Goal: Task Accomplishment & Management: Manage account settings

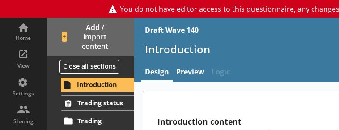
type textarea "x"
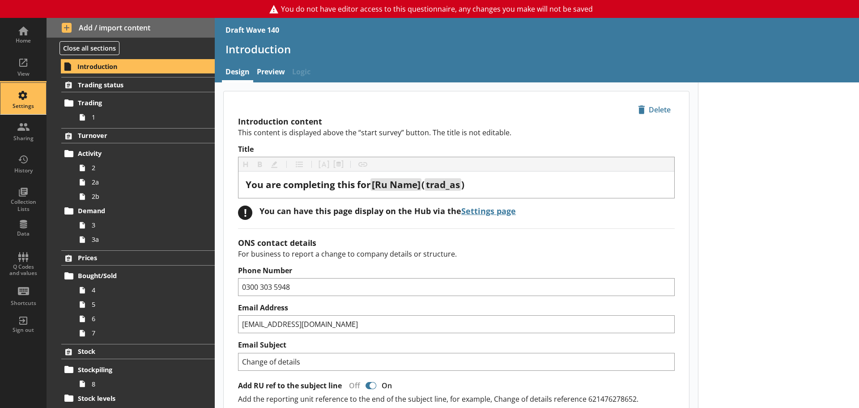
click at [21, 99] on div "Settings" at bounding box center [23, 98] width 31 height 31
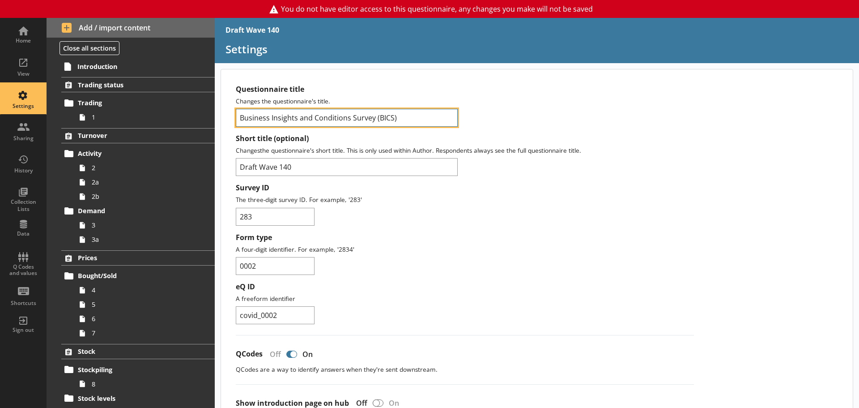
drag, startPoint x: 405, startPoint y: 120, endPoint x: 234, endPoint y: 115, distance: 171.4
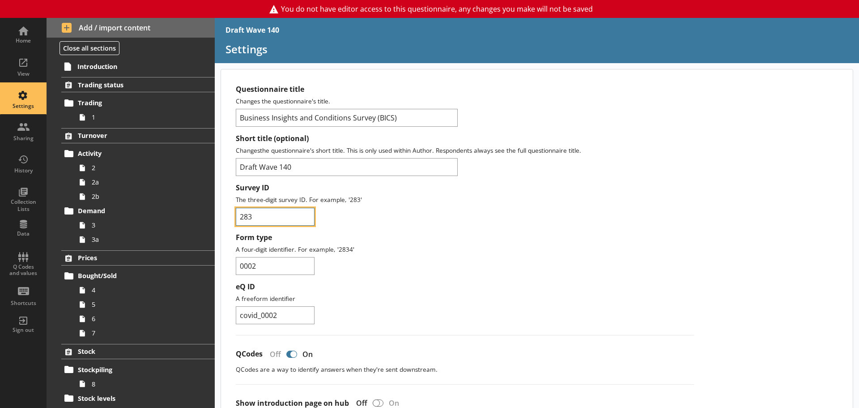
drag, startPoint x: 256, startPoint y: 219, endPoint x: 237, endPoint y: 219, distance: 19.2
click at [237, 219] on input "283" at bounding box center [275, 217] width 79 height 18
drag, startPoint x: 294, startPoint y: 316, endPoint x: 234, endPoint y: 315, distance: 60.9
drag, startPoint x: 259, startPoint y: 261, endPoint x: 221, endPoint y: 261, distance: 38.5
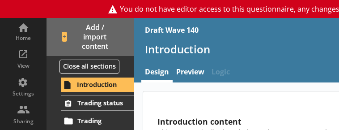
type textarea "x"
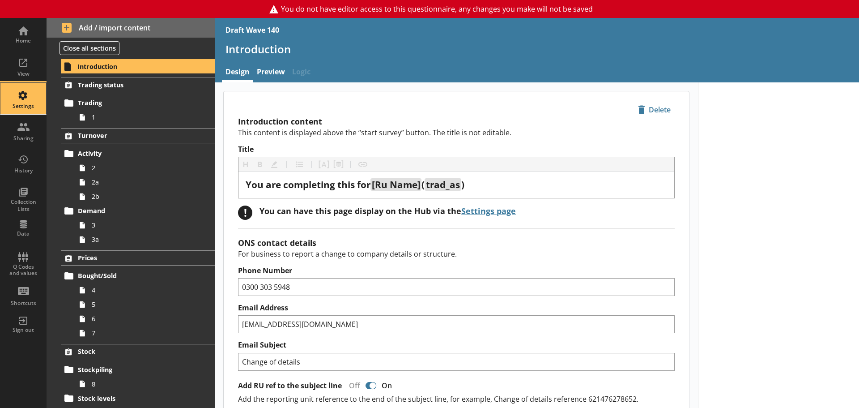
click at [20, 102] on div "Settings" at bounding box center [23, 105] width 31 height 7
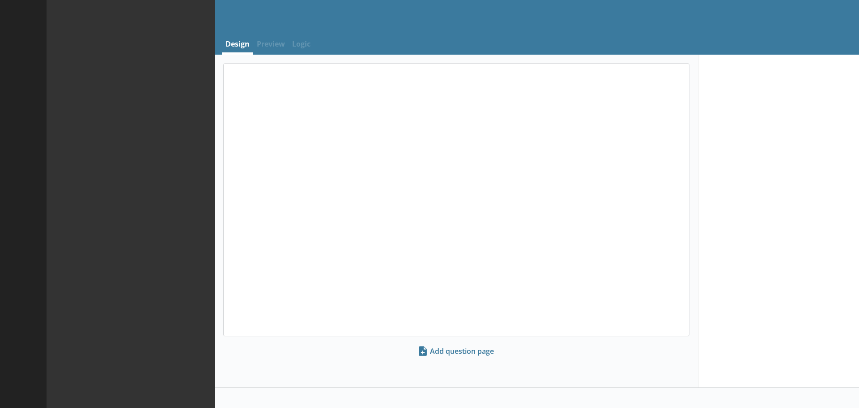
select select "ref_p_end_date"
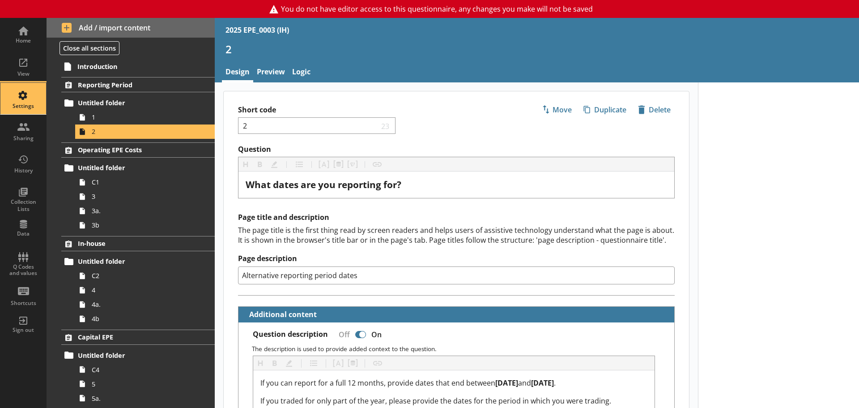
click at [20, 97] on div "Settings" at bounding box center [23, 98] width 31 height 31
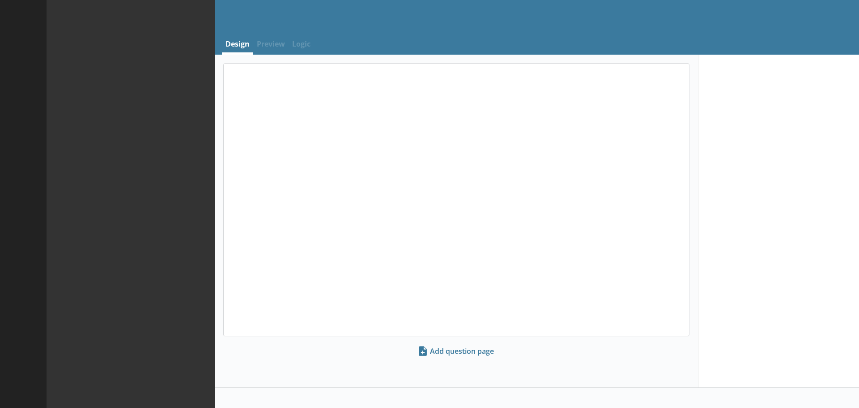
select select "ref_p_end_date"
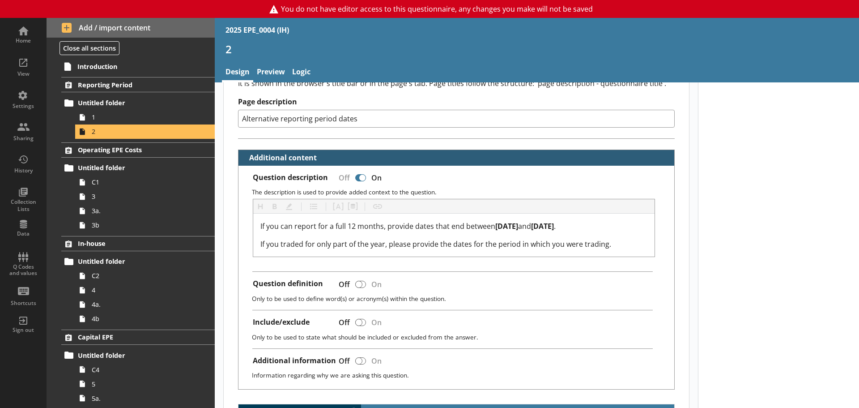
scroll to position [179, 0]
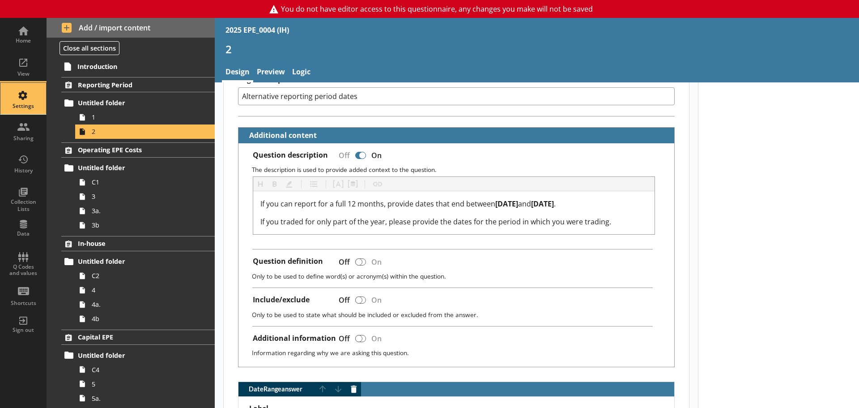
click at [26, 105] on div "Settings" at bounding box center [23, 105] width 31 height 7
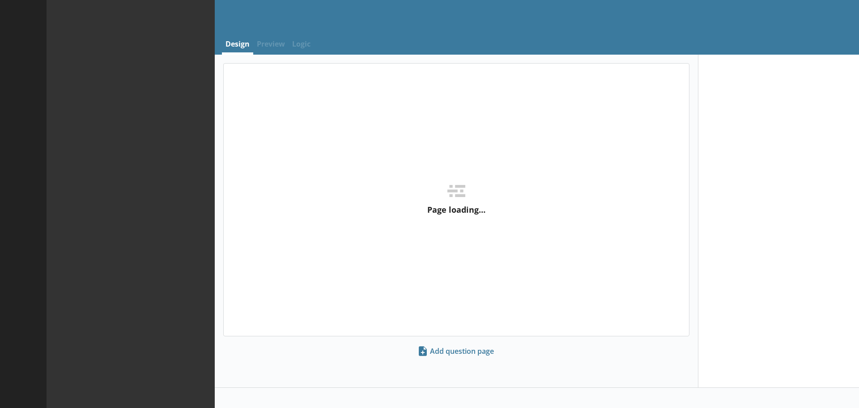
select select "ref_p_end_date"
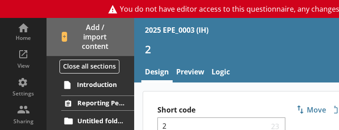
type textarea "x"
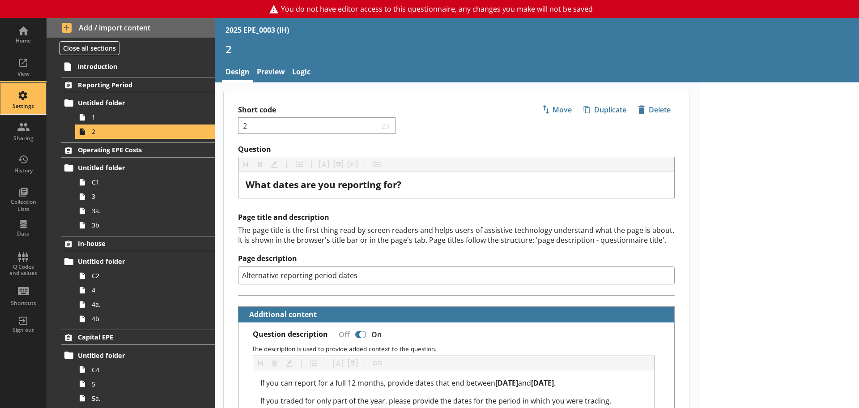
click at [23, 104] on div "Settings" at bounding box center [23, 105] width 31 height 7
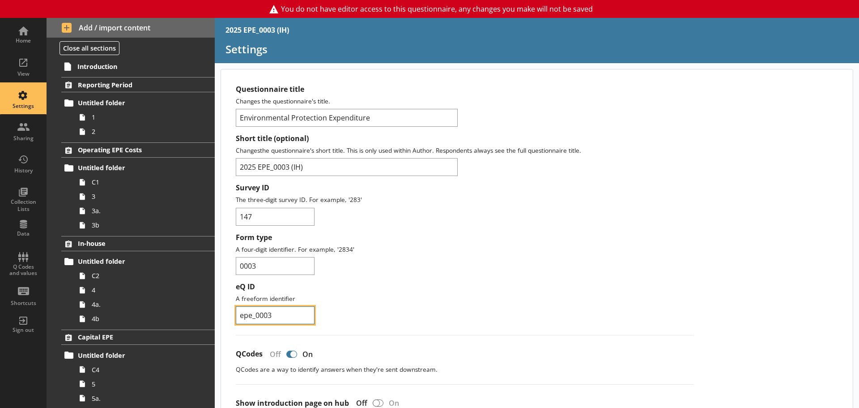
drag, startPoint x: 280, startPoint y: 315, endPoint x: 237, endPoint y: 315, distance: 43.4
click at [237, 315] on input "epe_0003" at bounding box center [275, 315] width 79 height 18
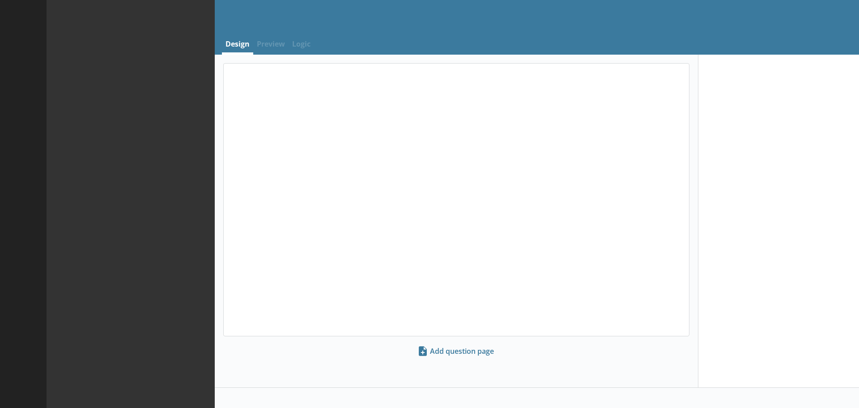
select select "ref_p_end_date"
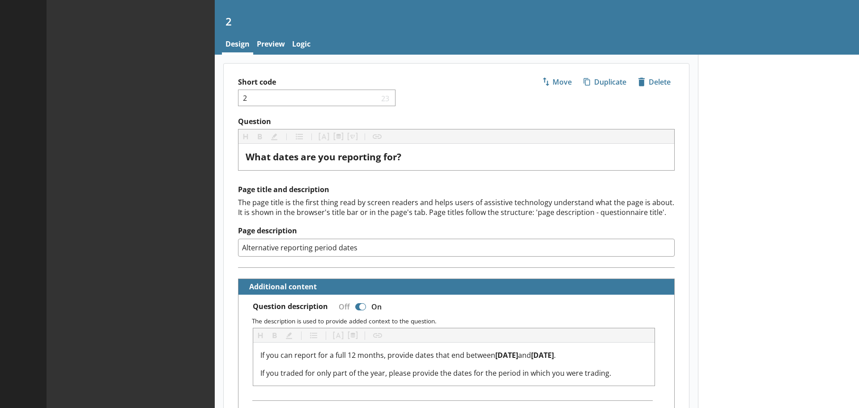
type textarea "x"
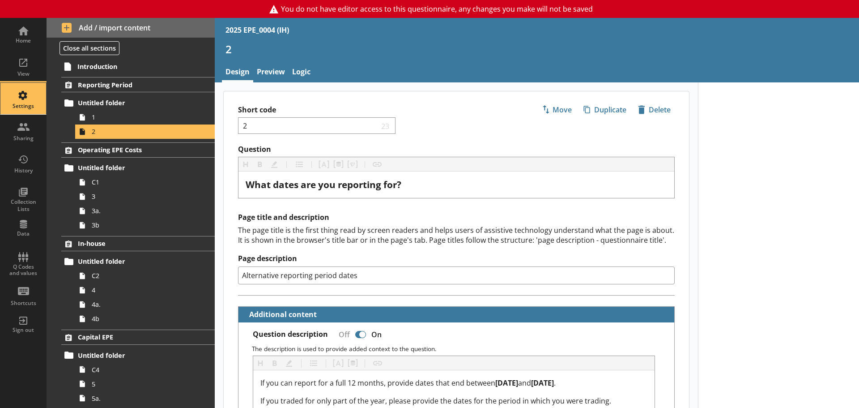
click at [23, 99] on div "Settings" at bounding box center [23, 98] width 31 height 31
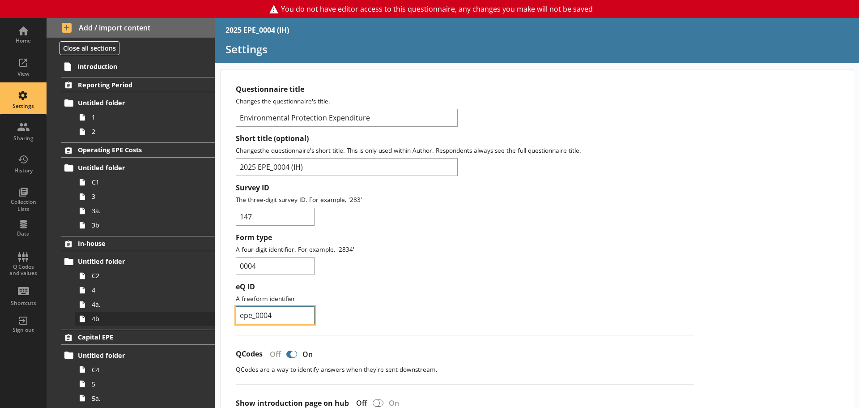
drag, startPoint x: 283, startPoint y: 315, endPoint x: 202, endPoint y: 311, distance: 81.1
click at [202, 311] on div "Home View Settings Sharing History Collection Lists Data Q Codes and values Sho…" at bounding box center [429, 213] width 859 height 390
drag, startPoint x: 263, startPoint y: 217, endPoint x: 217, endPoint y: 218, distance: 45.6
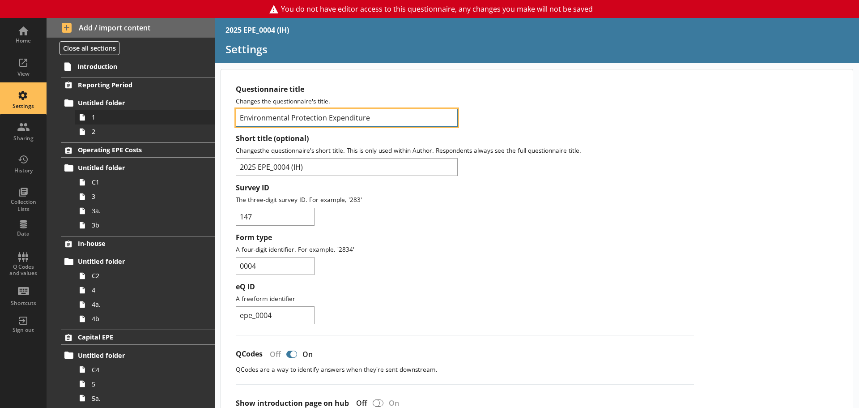
drag, startPoint x: 387, startPoint y: 117, endPoint x: 204, endPoint y: 122, distance: 183.5
click at [204, 122] on div "Home View Settings Sharing History Collection Lists Data Q Codes and values Sho…" at bounding box center [429, 213] width 859 height 390
